Goal: Check status

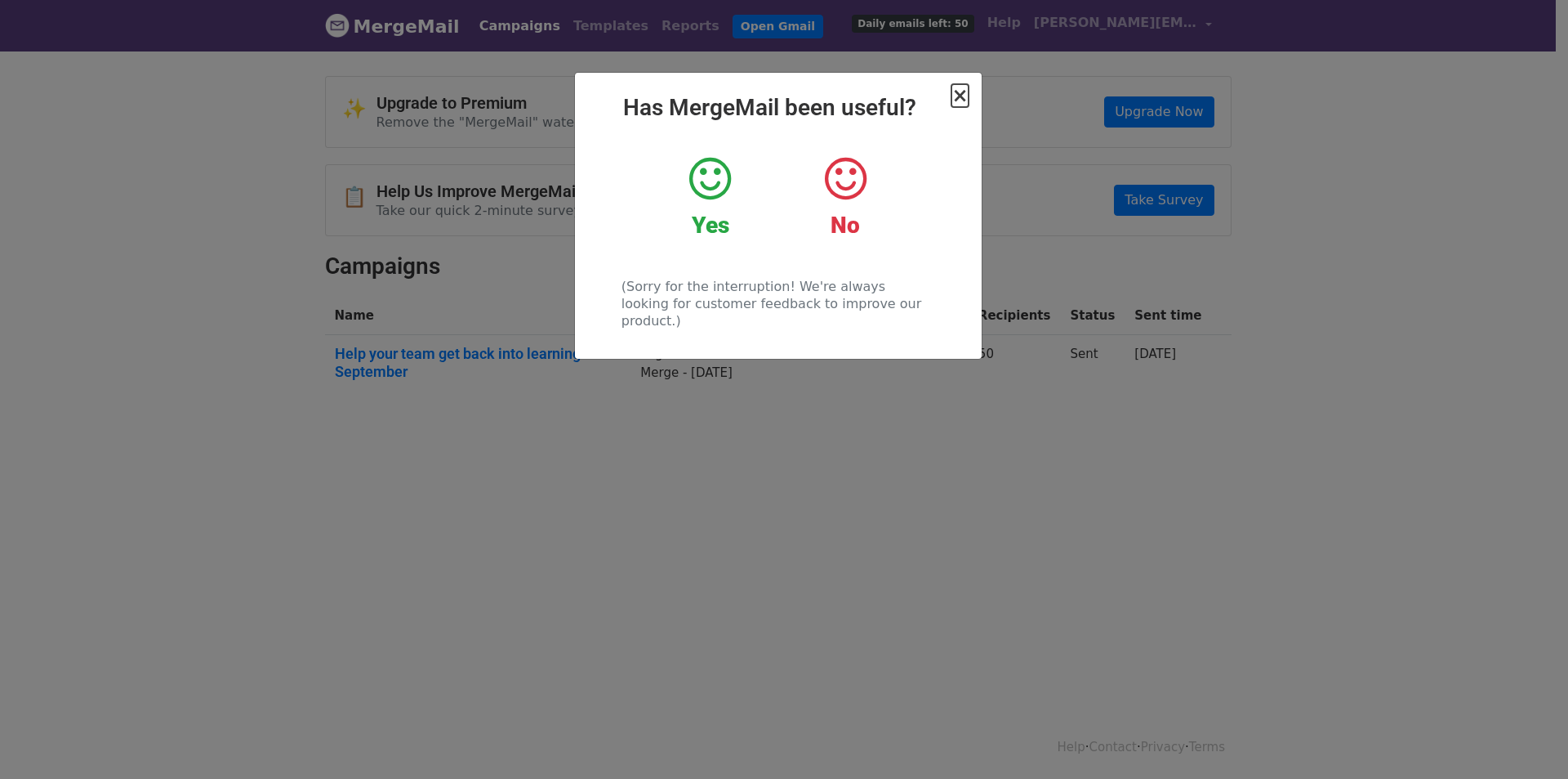
click at [958, 102] on span "×" at bounding box center [960, 95] width 17 height 23
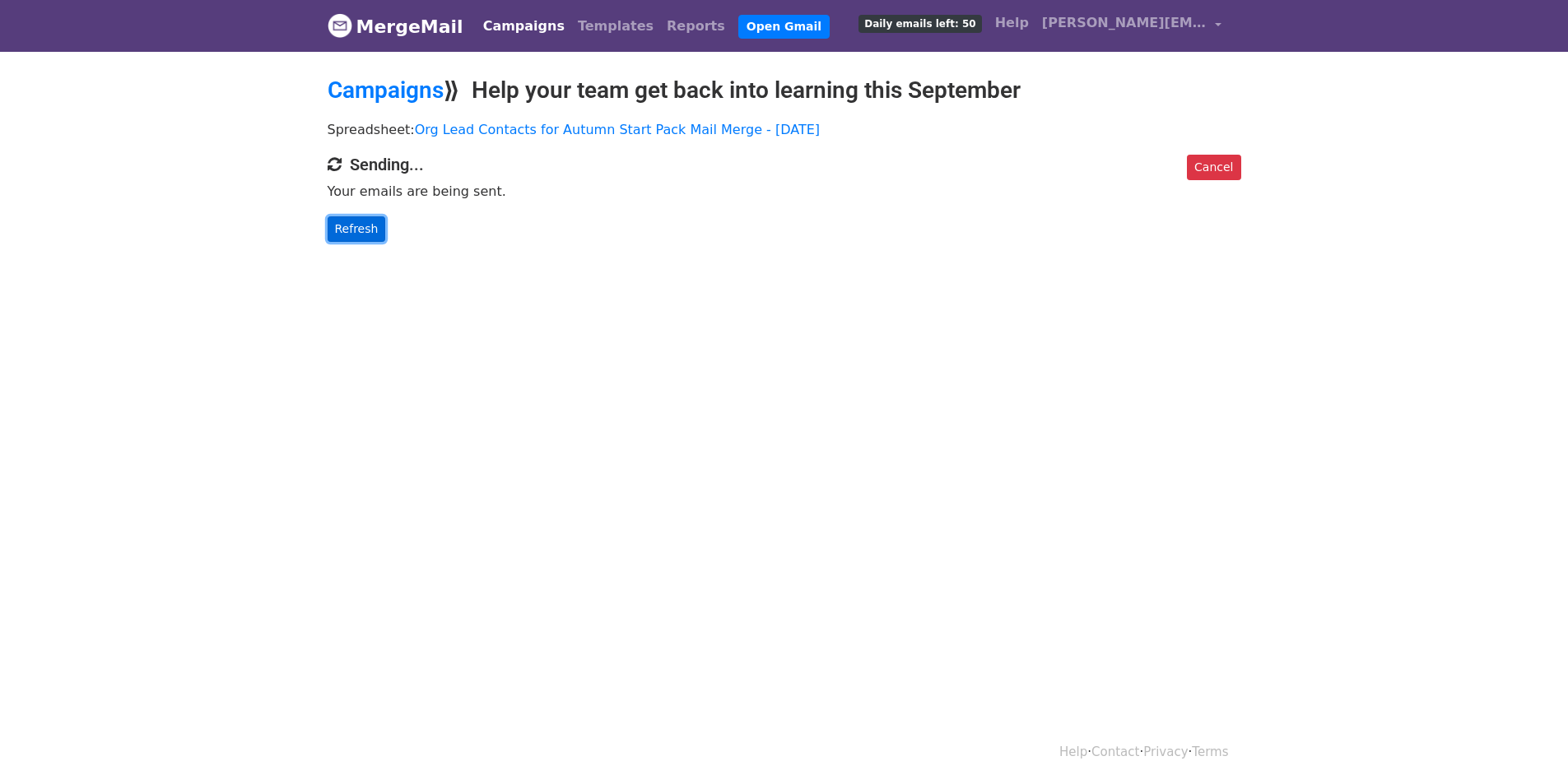
click at [360, 229] on link "Refresh" at bounding box center [356, 229] width 58 height 26
